Goal: Check status

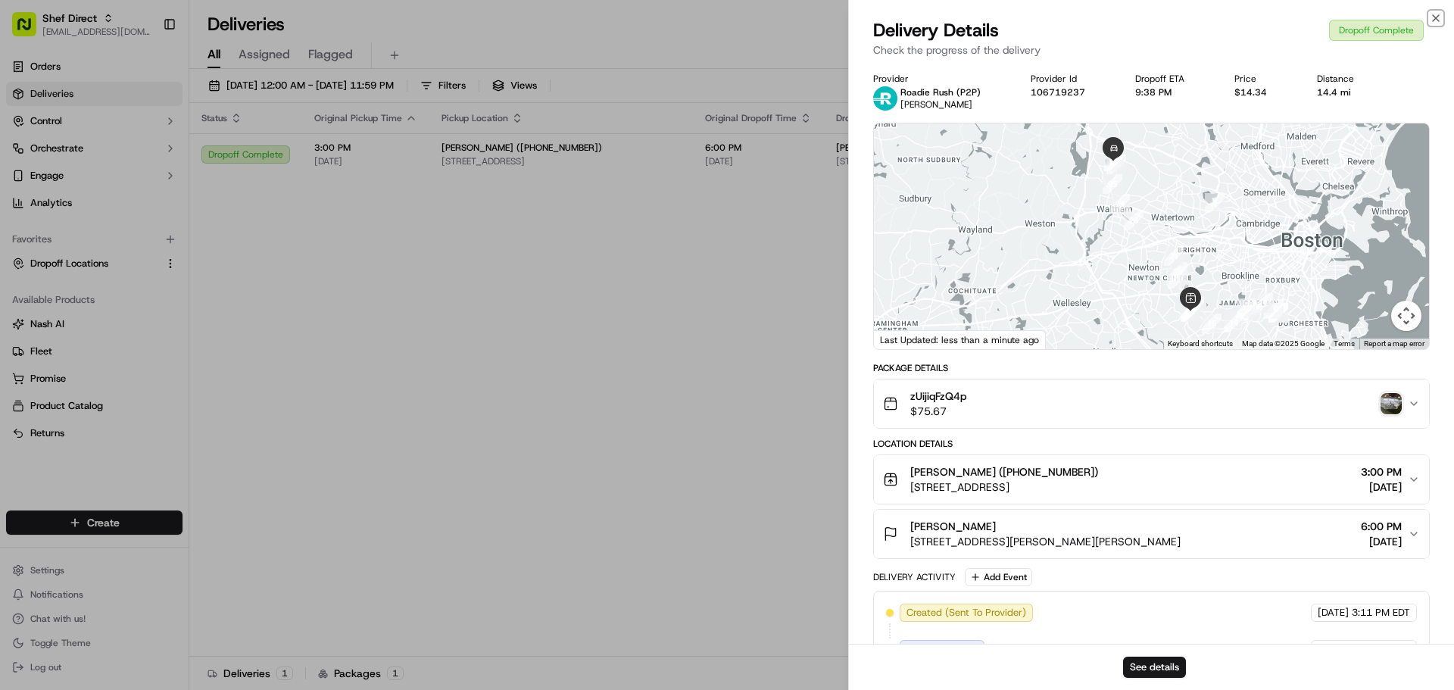
scroll to position [400, 0]
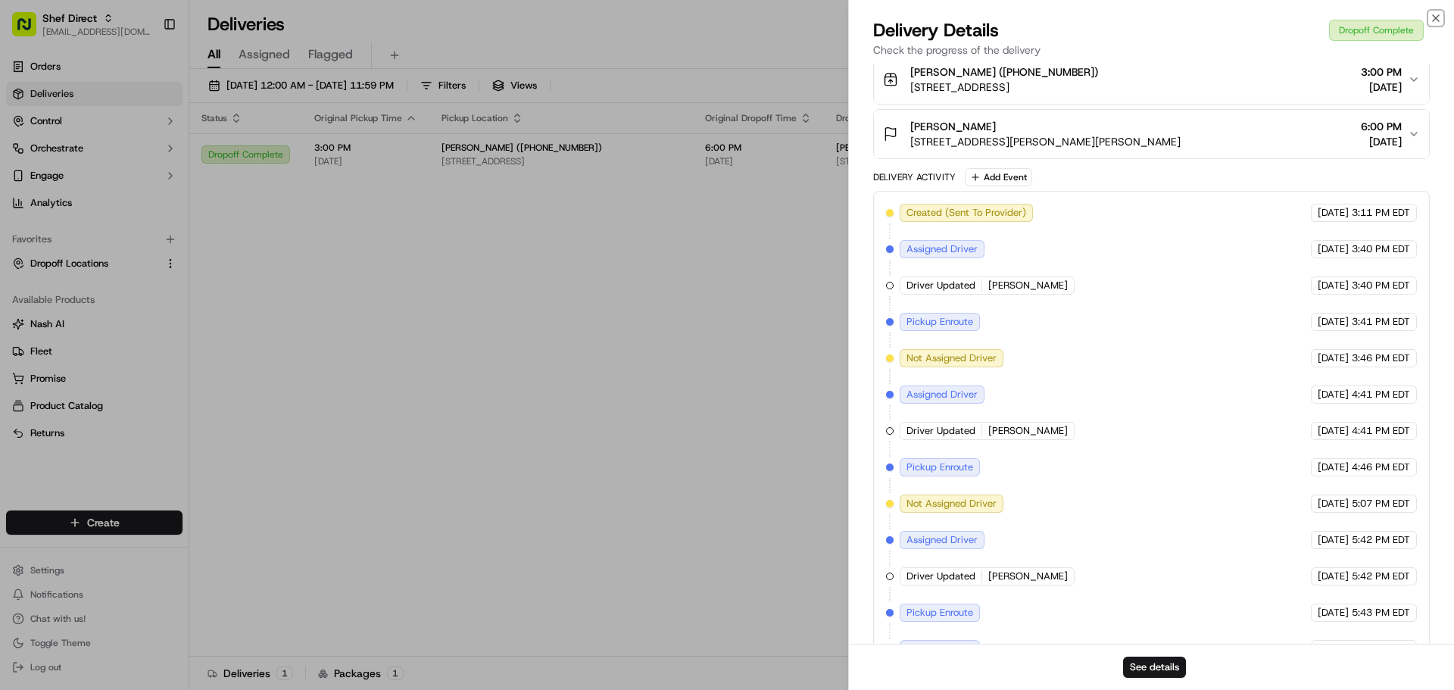
drag, startPoint x: 0, startPoint y: 0, endPoint x: 1422, endPoint y: 17, distance: 1422.0
click at [1436, 14] on icon "button" at bounding box center [1436, 18] width 12 height 12
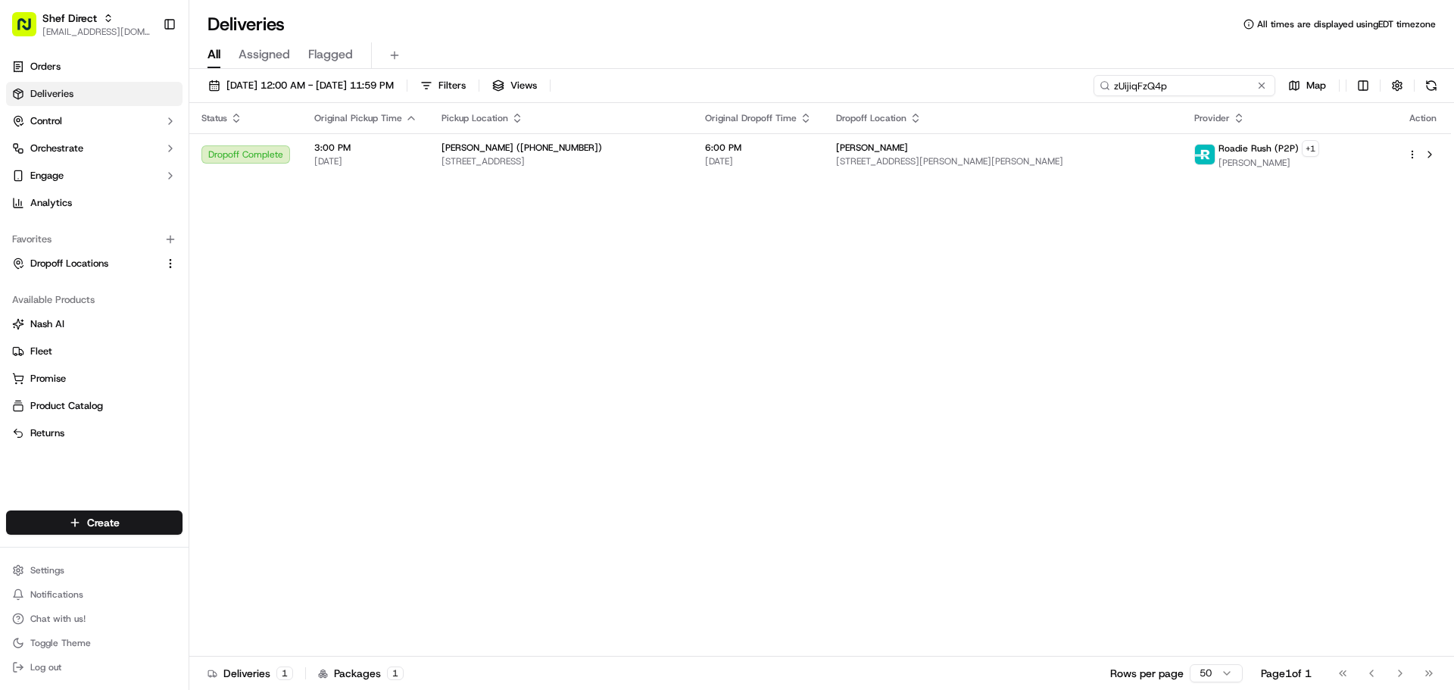
click at [1175, 86] on input "zUijiqFzQ4p" at bounding box center [1185, 85] width 182 height 21
click at [1176, 86] on input "zUijiqFzQ4p" at bounding box center [1185, 85] width 182 height 21
paste input "rfbtGaYVBBC"
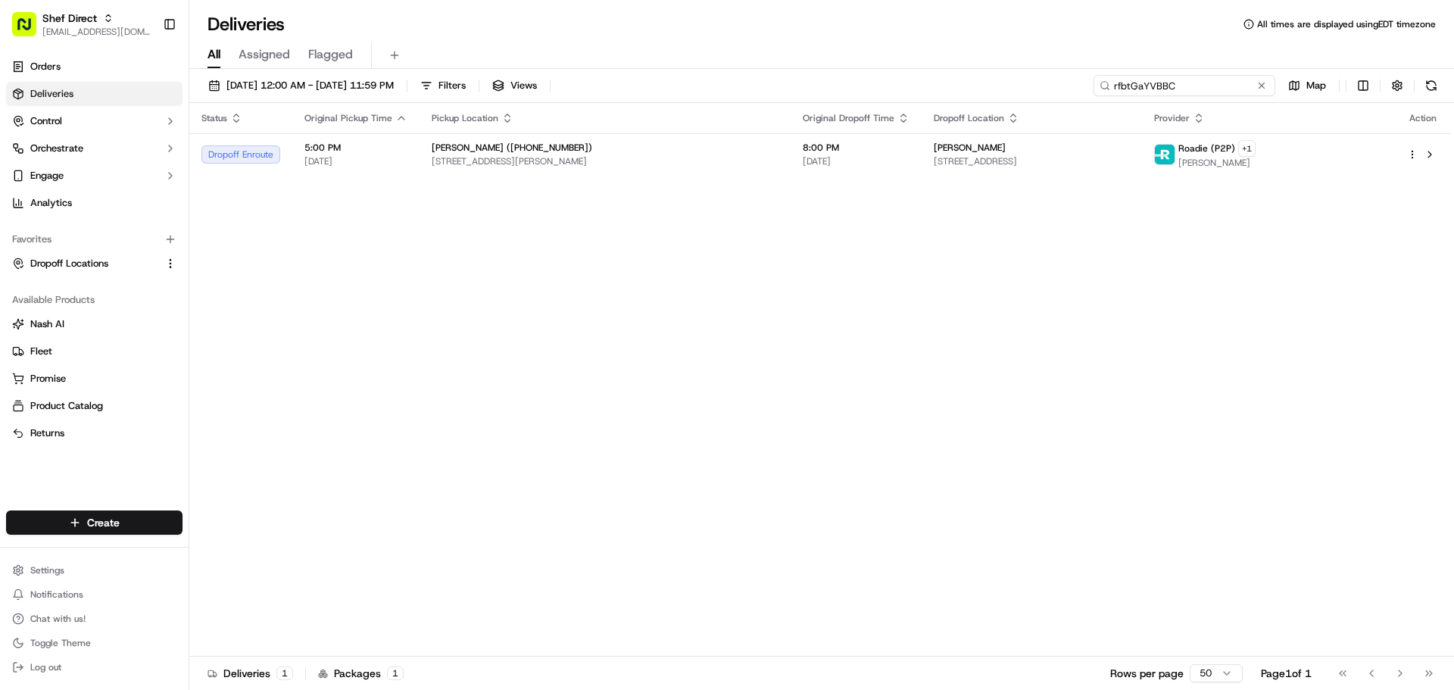
type input "rfbtGaYVBBC"
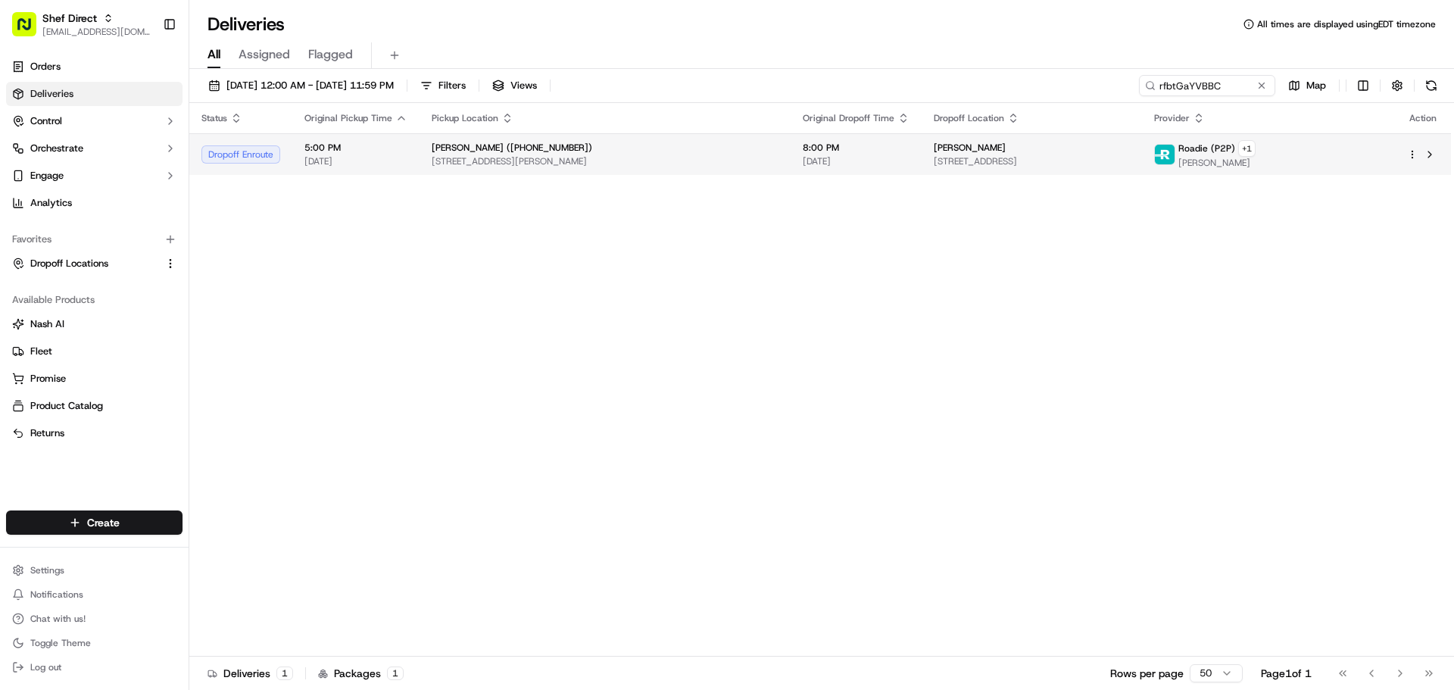
click at [1006, 147] on div "Niranjana Vasudevan" at bounding box center [1032, 148] width 196 height 12
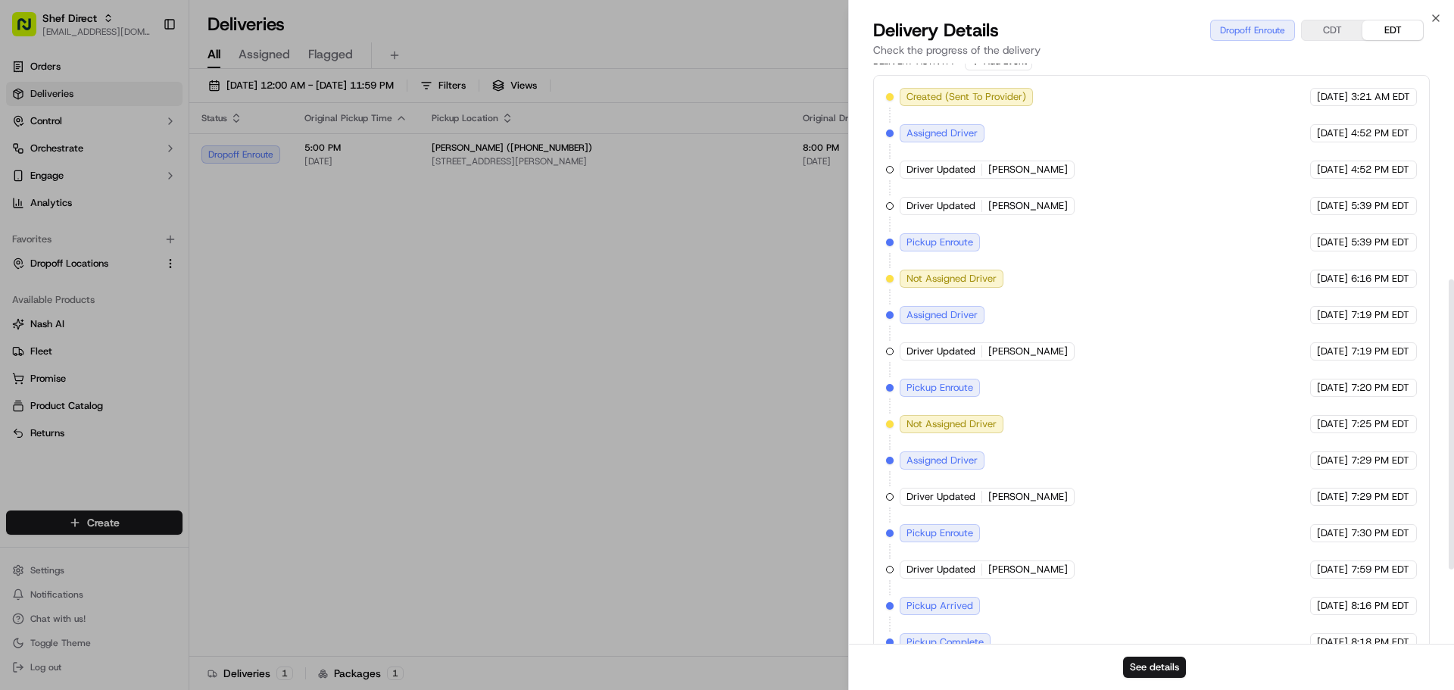
scroll to position [430, 0]
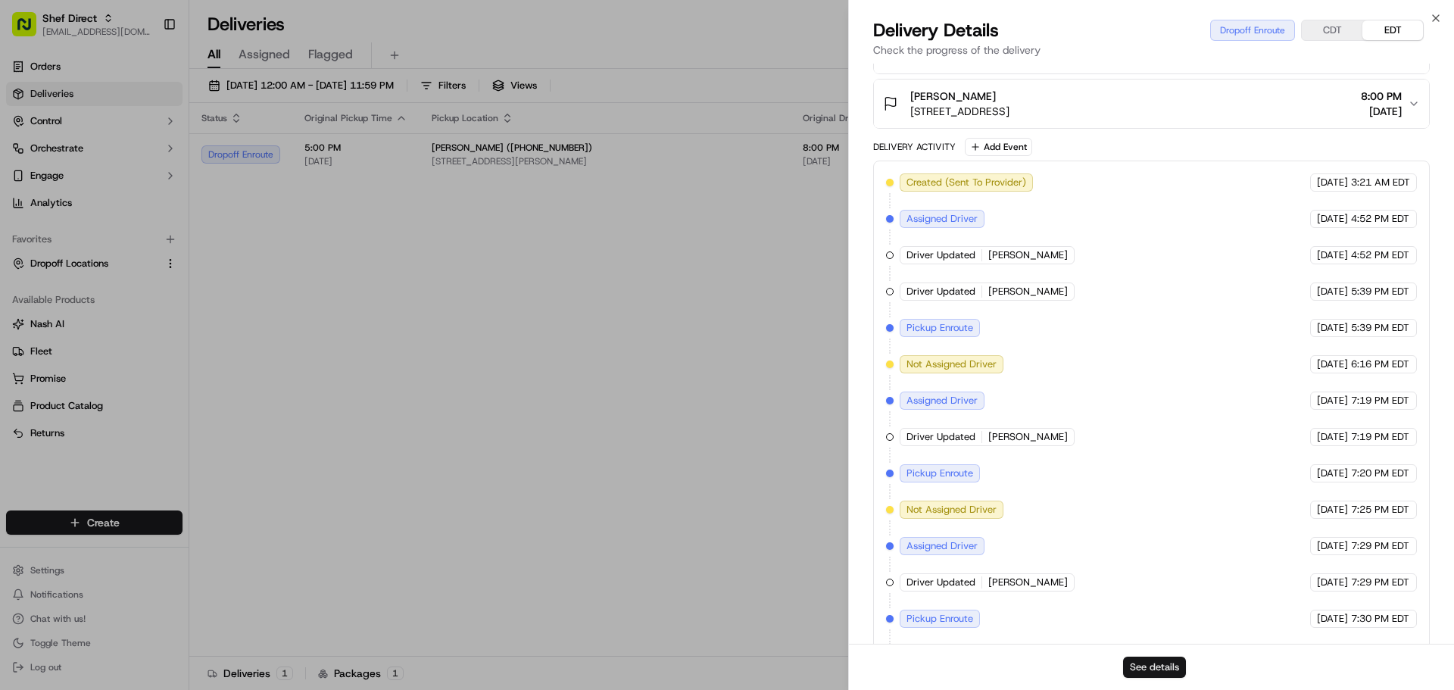
click at [1161, 665] on button "See details" at bounding box center [1154, 667] width 63 height 21
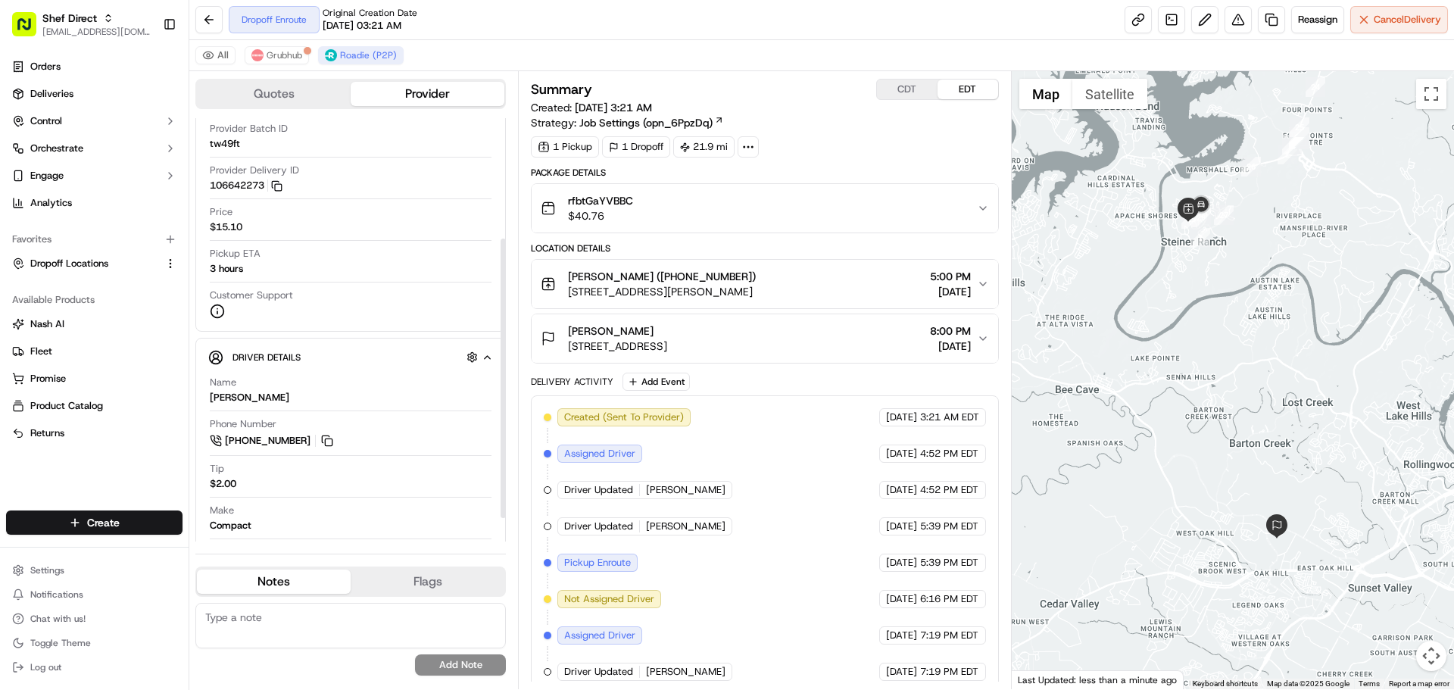
scroll to position [218, 0]
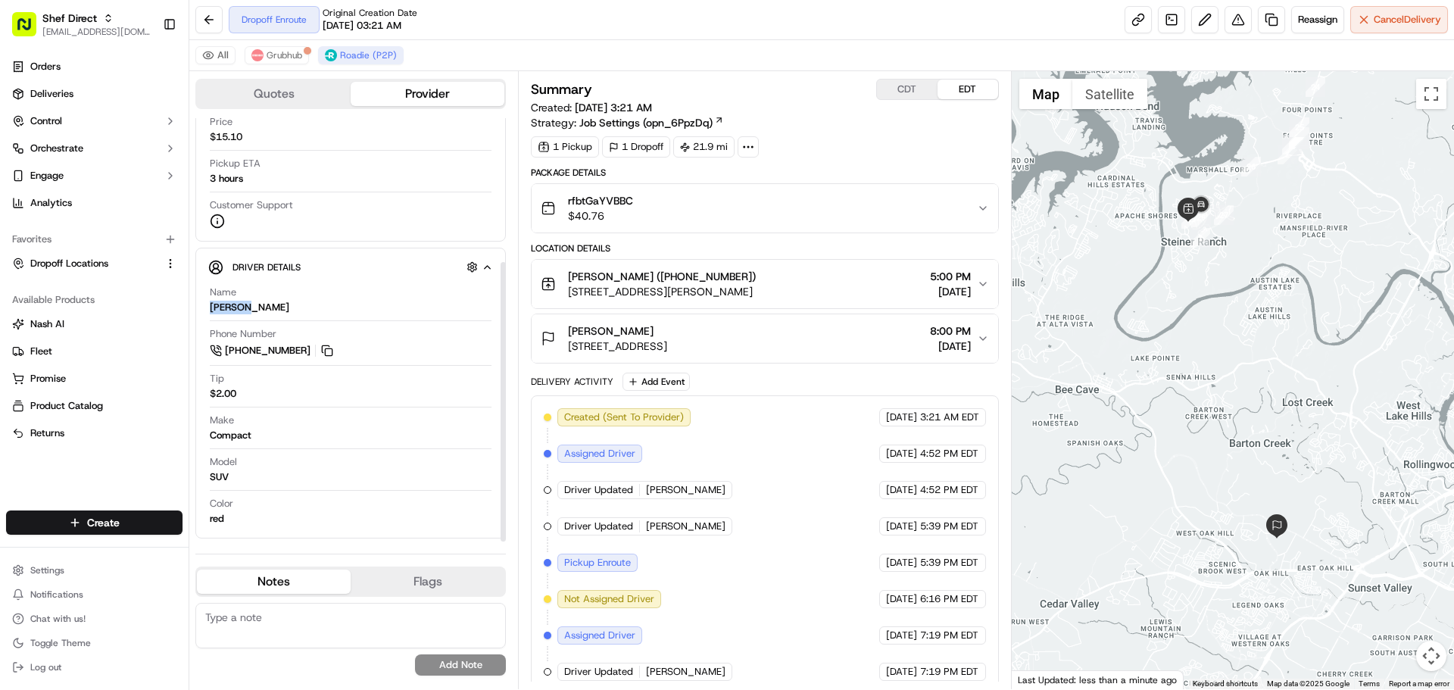
drag, startPoint x: 239, startPoint y: 309, endPoint x: 203, endPoint y: 308, distance: 35.6
click at [203, 308] on div "Driver Details Hidden ( 7 ) Name Jose F. Phone Number +1 737 203 2638 Tip $2.00…" at bounding box center [350, 393] width 311 height 291
click at [331, 349] on button at bounding box center [327, 350] width 17 height 17
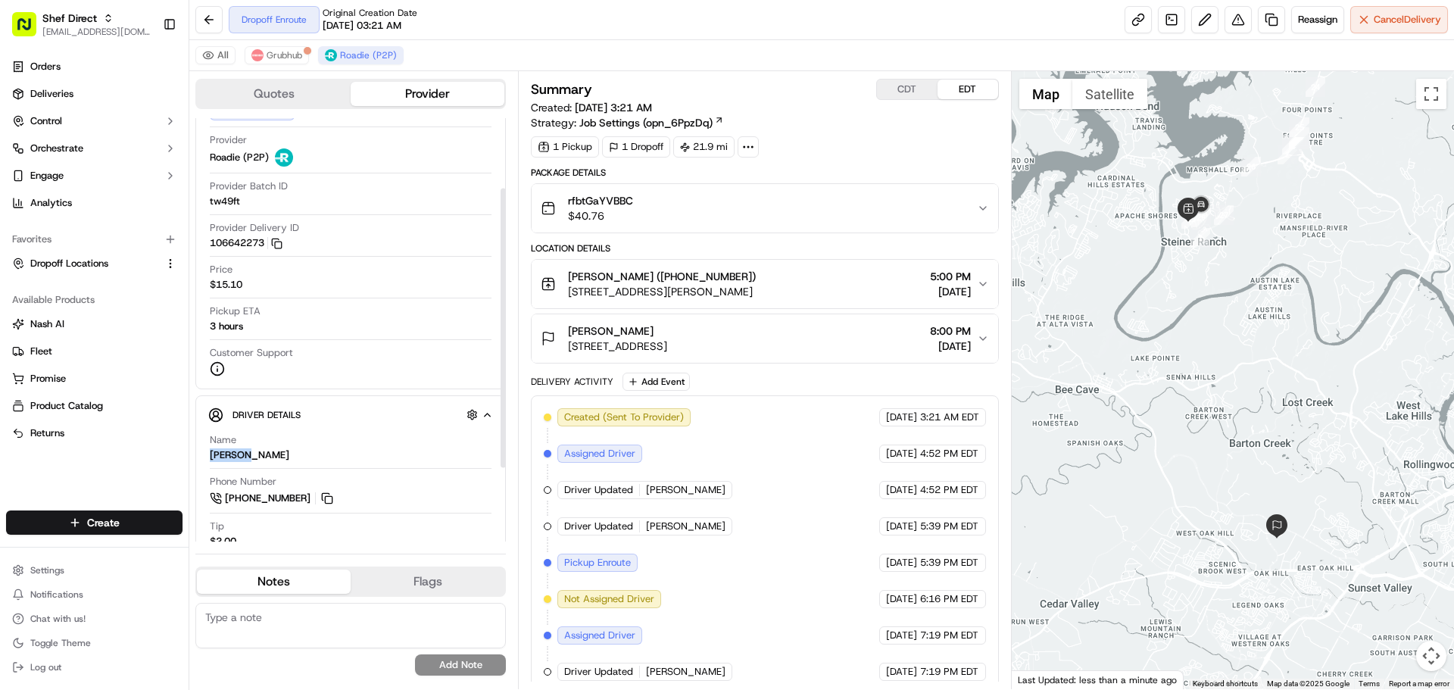
scroll to position [67, 0]
